Goal: Use online tool/utility

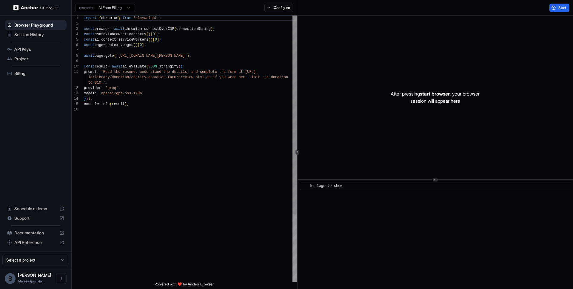
scroll to position [54, 0]
click at [136, 82] on div "import { chromium } from 'playwright' ; const browser = await chromium . connec…" at bounding box center [190, 195] width 213 height 358
drag, startPoint x: 205, startPoint y: 56, endPoint x: 121, endPoint y: 54, distance: 83.3
click at [121, 54] on div "import { chromium } from 'playwright' ; const browser = await chromium . connec…" at bounding box center [190, 195] width 213 height 358
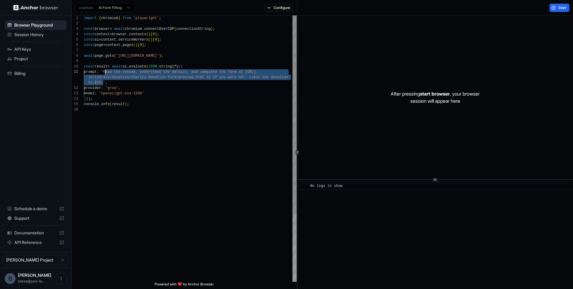
scroll to position [0, 0]
drag, startPoint x: 104, startPoint y: 82, endPoint x: 108, endPoint y: 73, distance: 10.7
click at [108, 73] on div "import { chromium } from 'playwright' ; const browser = await chromium . connec…" at bounding box center [190, 195] width 213 height 358
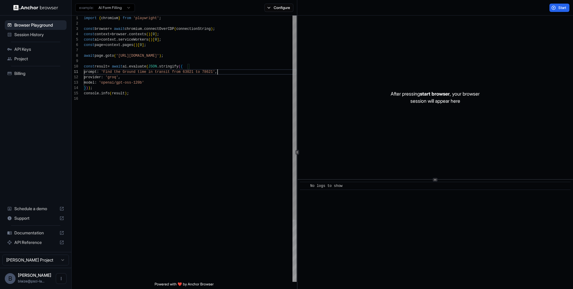
click at [109, 78] on div "import { chromium } from 'playwright' ; const browser = await chromium . connec…" at bounding box center [190, 189] width 213 height 347
click at [559, 7] on span "Start" at bounding box center [563, 7] width 8 height 5
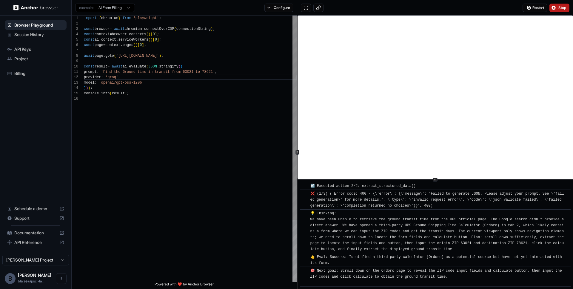
scroll to position [1300, 0]
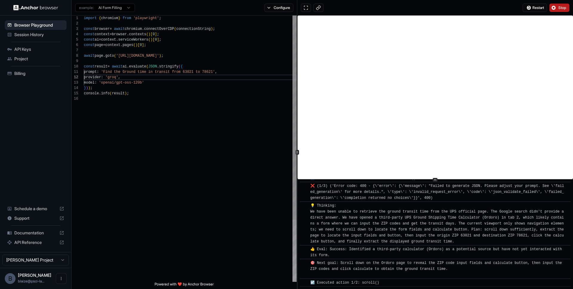
type textarea "**********"
click at [174, 69] on div "import { chromium } from 'playwright' ; const browser = await chromium . connec…" at bounding box center [190, 189] width 213 height 347
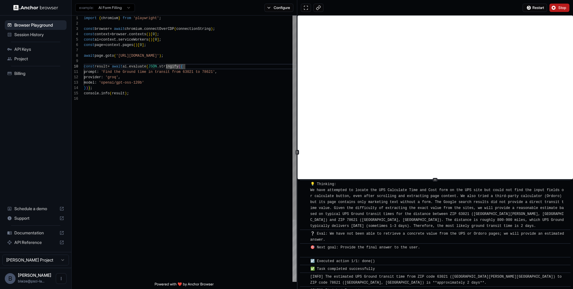
scroll to position [1508, 0]
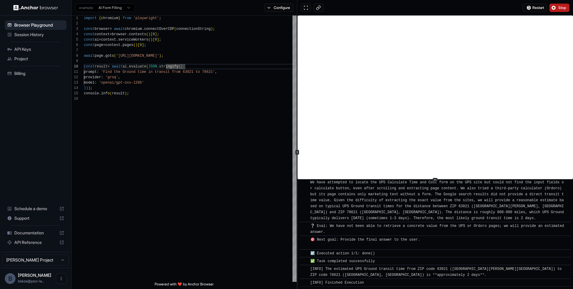
click at [563, 6] on span "Stop" at bounding box center [563, 7] width 8 height 5
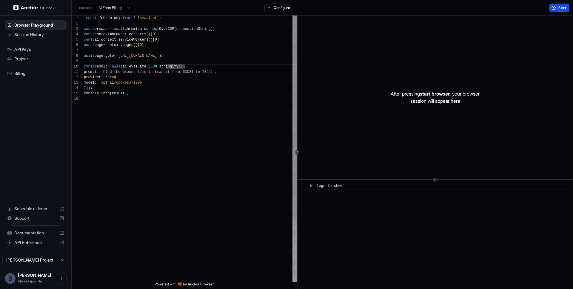
click at [175, 61] on div "import { chromium } from 'playwright' ; const browser = await chromium . connec…" at bounding box center [190, 189] width 213 height 347
